Goal: Register for event/course

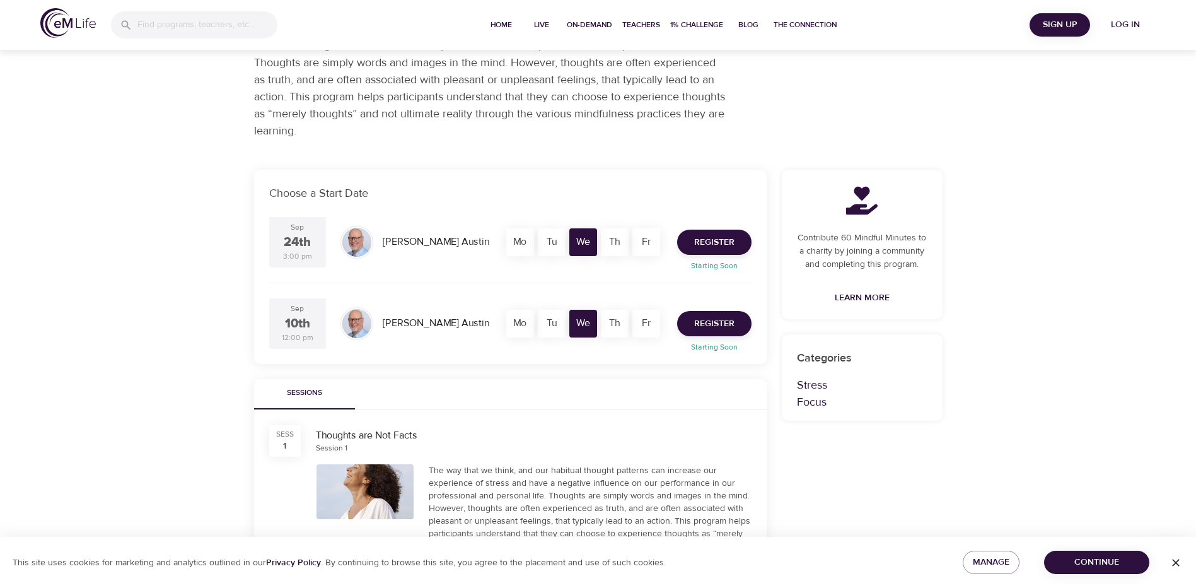
scroll to position [189, 0]
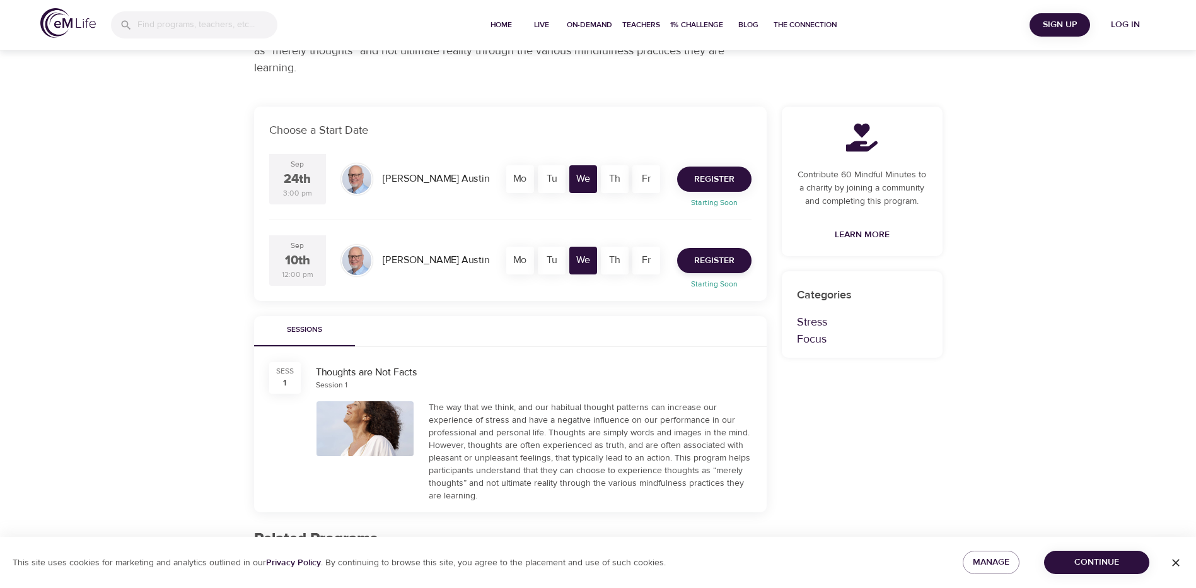
click at [703, 177] on span "Register" at bounding box center [714, 179] width 40 height 16
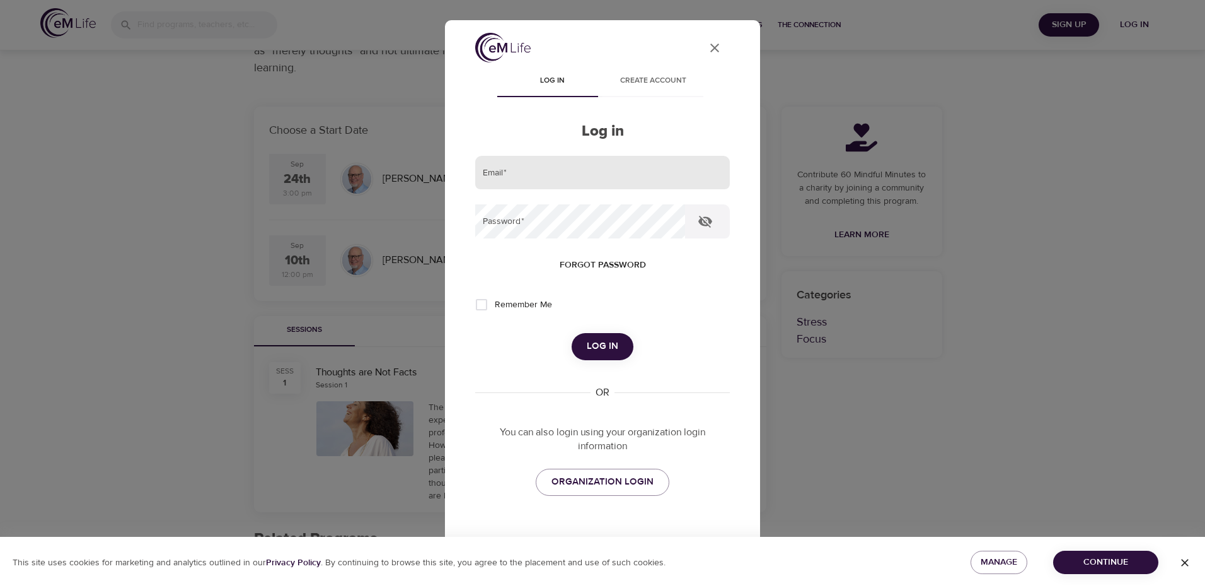
click at [497, 180] on input "email" at bounding box center [602, 173] width 255 height 34
type input "[EMAIL_ADDRESS][PERSON_NAME][DOMAIN_NAME]"
drag, startPoint x: 652, startPoint y: 175, endPoint x: 421, endPoint y: 186, distance: 231.0
click at [421, 186] on div "User Profile Log in Create account Log in Email   * [EMAIL_ADDRESS][PERSON_NAME…" at bounding box center [602, 294] width 1205 height 588
click at [494, 176] on input "email" at bounding box center [602, 173] width 255 height 34
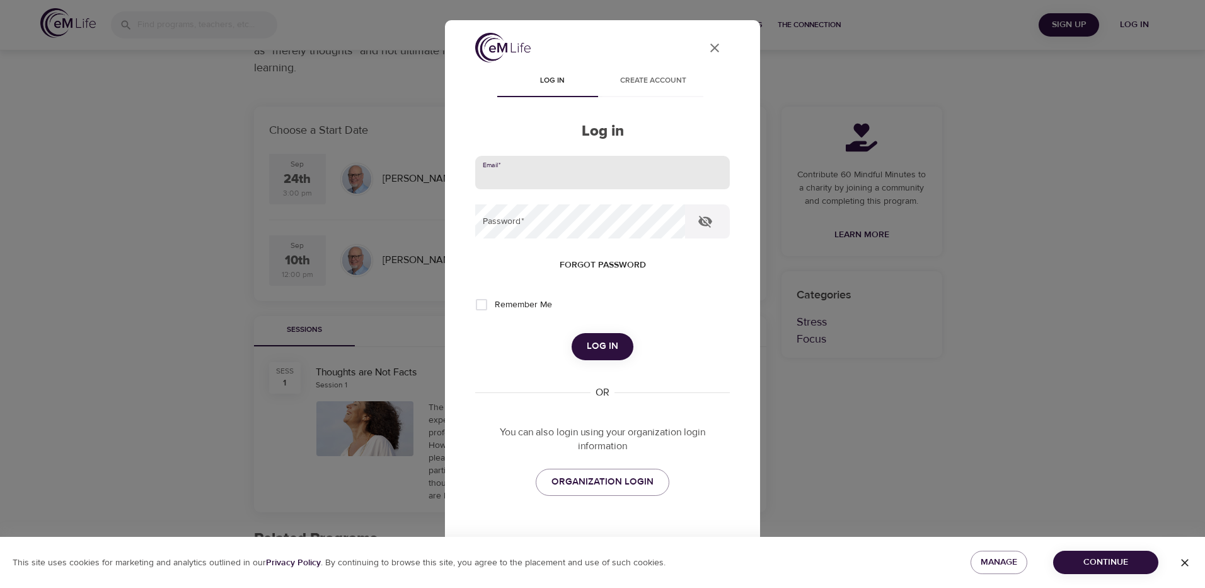
type input "[EMAIL_ADDRESS][DOMAIN_NAME]"
click at [578, 178] on input "[EMAIL_ADDRESS][DOMAIN_NAME]" at bounding box center [602, 173] width 255 height 34
drag, startPoint x: 580, startPoint y: 177, endPoint x: 420, endPoint y: 187, distance: 159.9
click at [416, 185] on div "User Profile Log in Create account Log in Email   * [EMAIL_ADDRESS][DOMAIN_NAME…" at bounding box center [602, 294] width 1205 height 588
click at [591, 172] on input "email" at bounding box center [602, 173] width 255 height 34
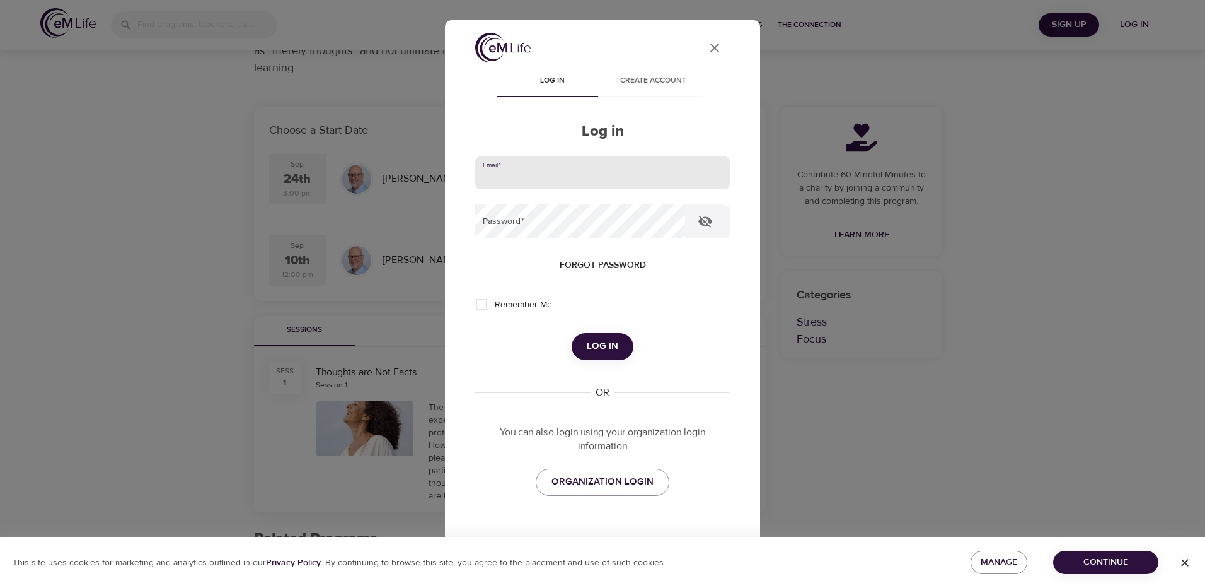
type input "[EMAIL_ADDRESS][PERSON_NAME][DOMAIN_NAME]"
click at [572, 333] on button "Log in" at bounding box center [603, 346] width 62 height 26
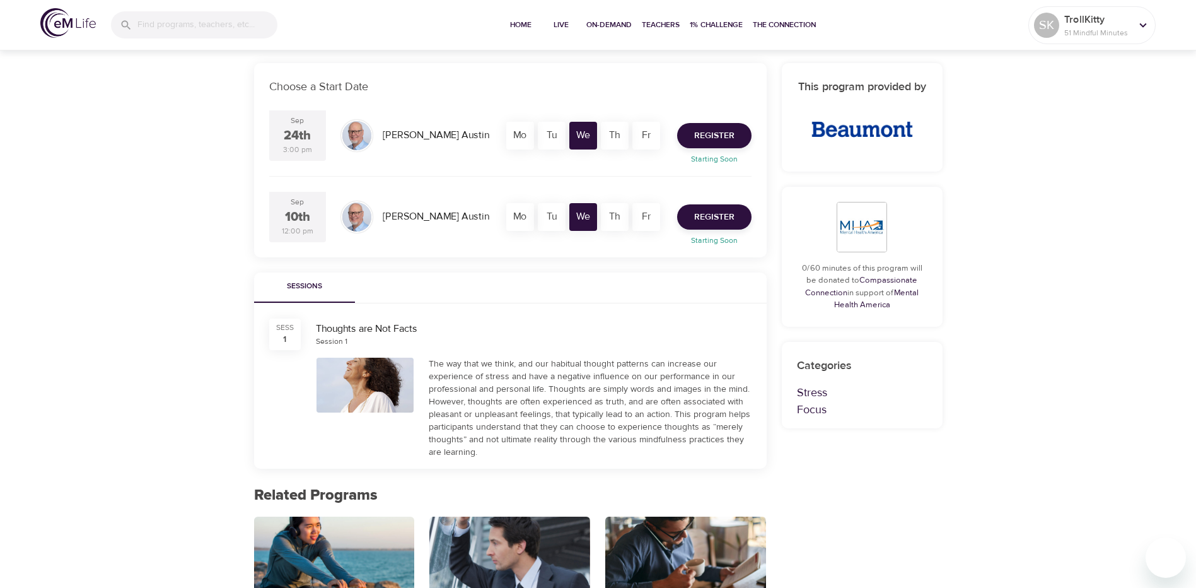
scroll to position [170, 0]
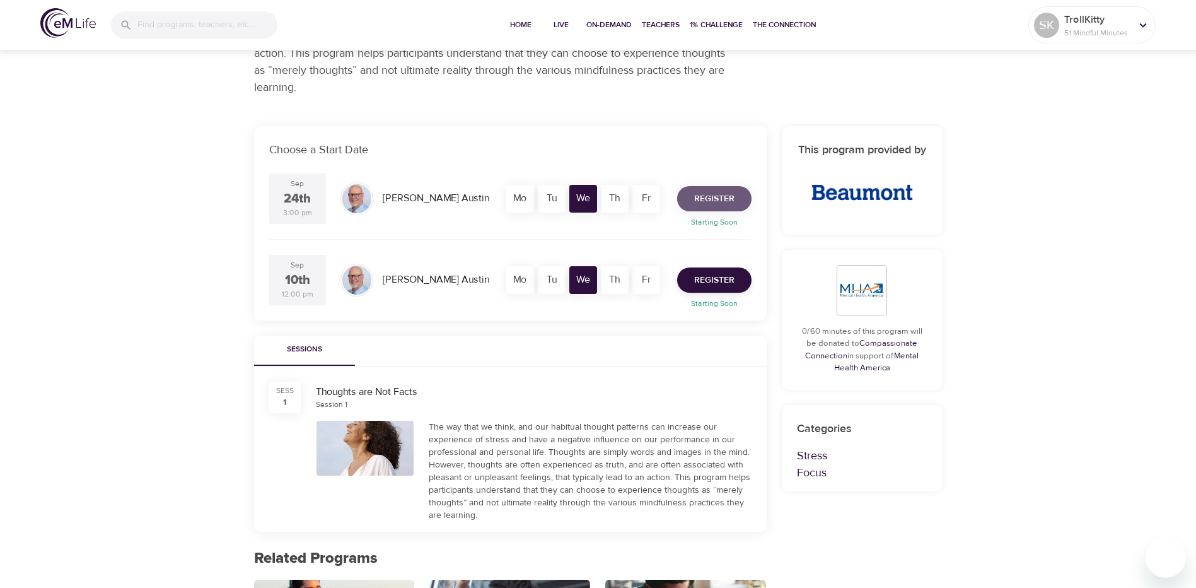
click at [714, 200] on span "Register" at bounding box center [714, 199] width 40 height 16
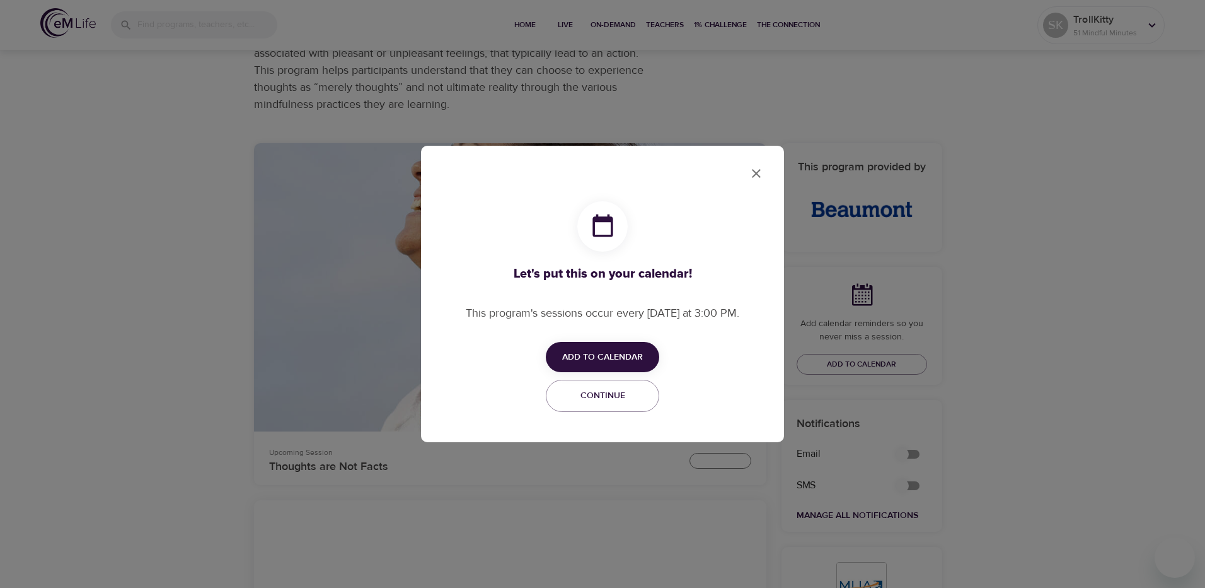
checkbox input "true"
click at [587, 361] on span "Add to Calendar" at bounding box center [602, 357] width 81 height 16
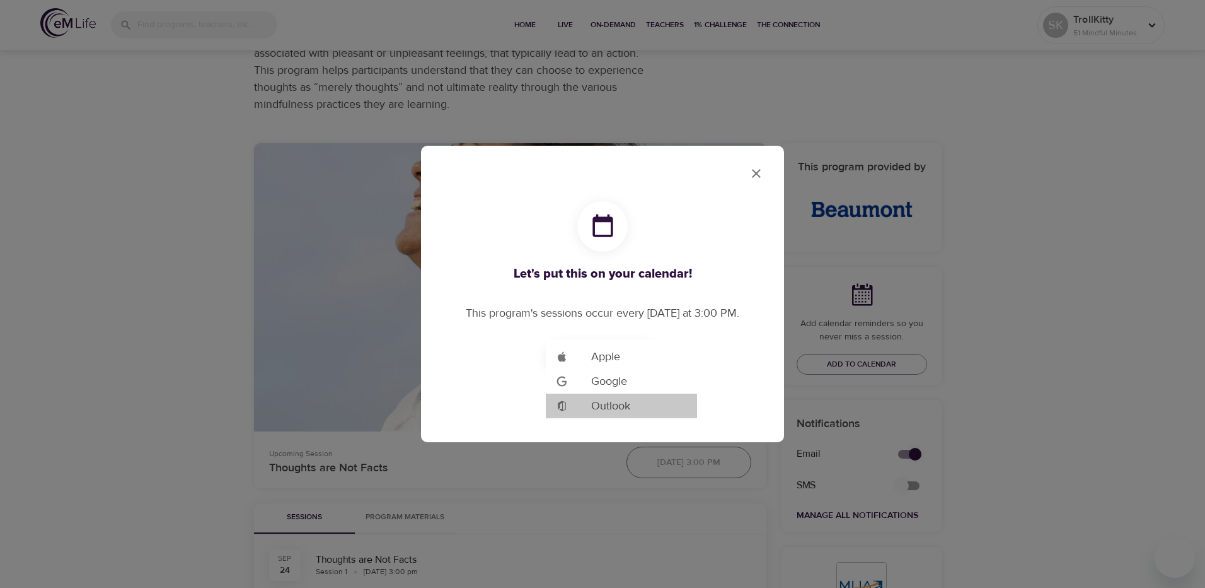
click at [570, 410] on div "Add to Google Calendar" at bounding box center [573, 406] width 35 height 12
click at [755, 170] on div at bounding box center [602, 294] width 1205 height 588
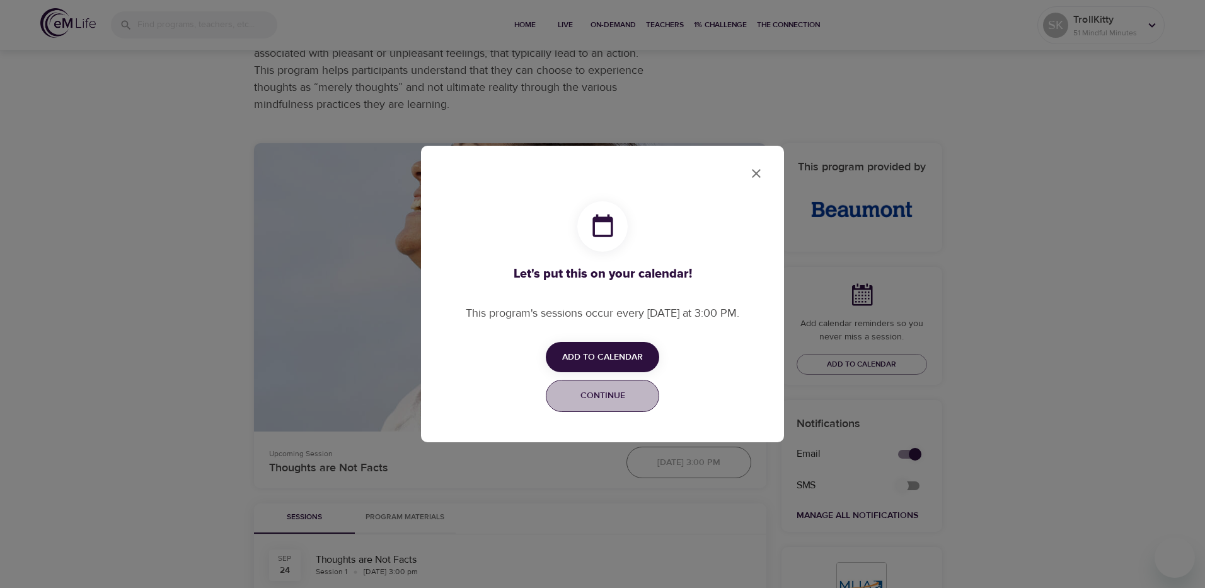
click at [586, 400] on span "Continue" at bounding box center [602, 396] width 97 height 16
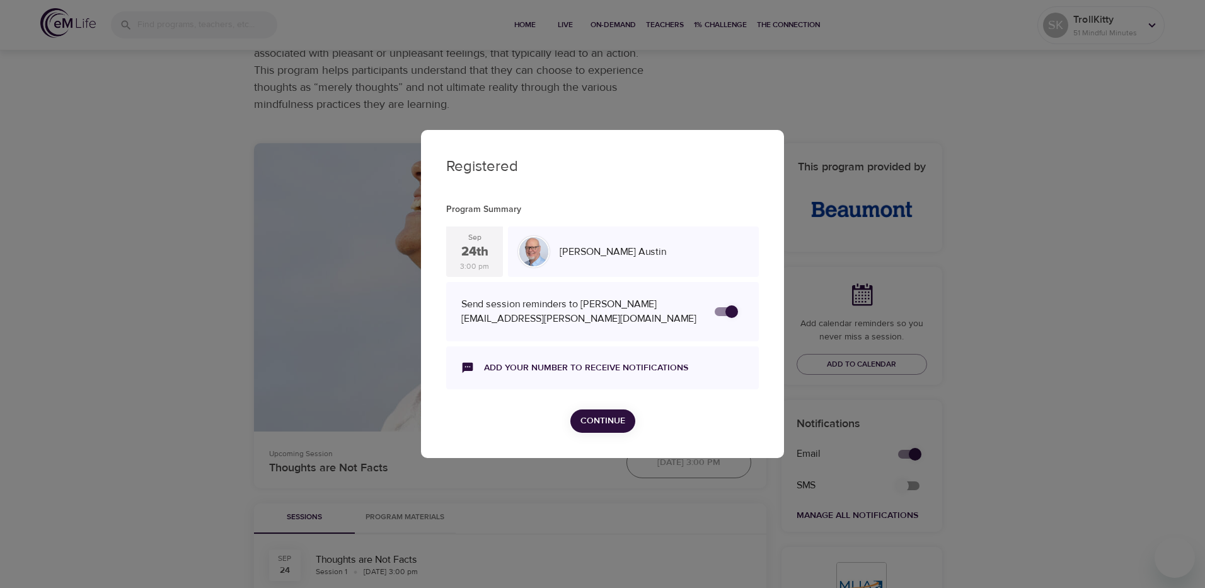
click at [610, 420] on span "Continue" at bounding box center [603, 421] width 45 height 16
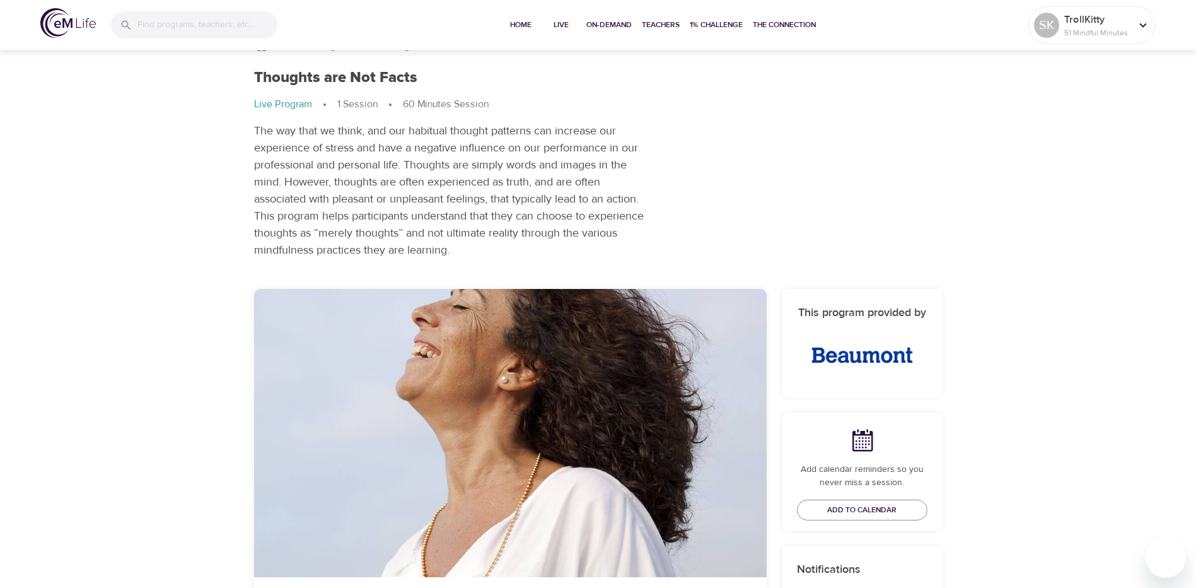
scroll to position [0, 0]
